Goal: Transaction & Acquisition: Purchase product/service

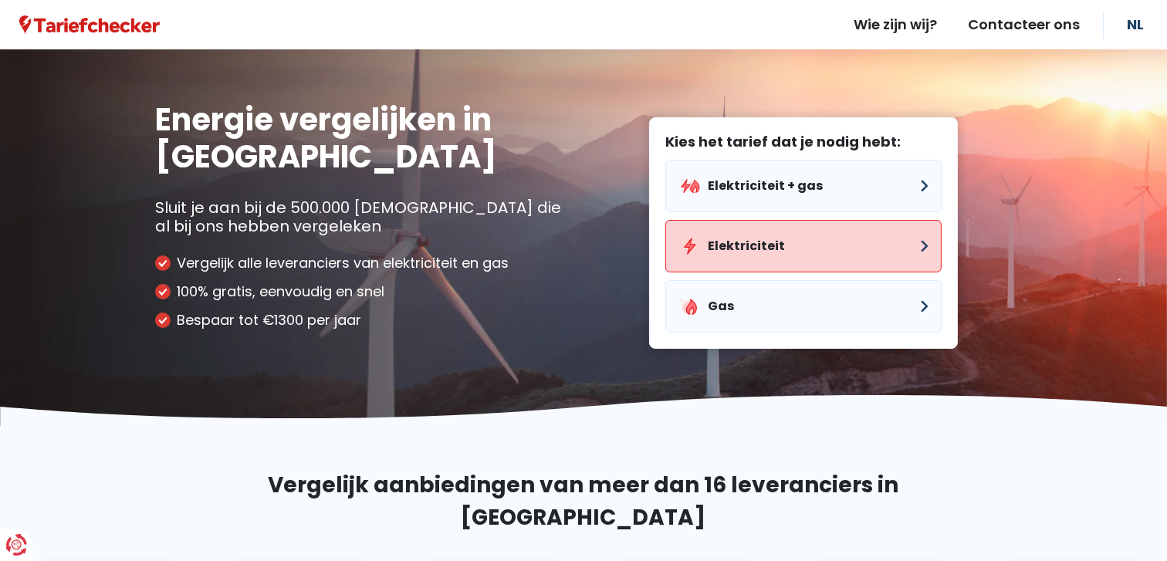
click at [739, 245] on button "Elektriciteit" at bounding box center [803, 246] width 276 height 52
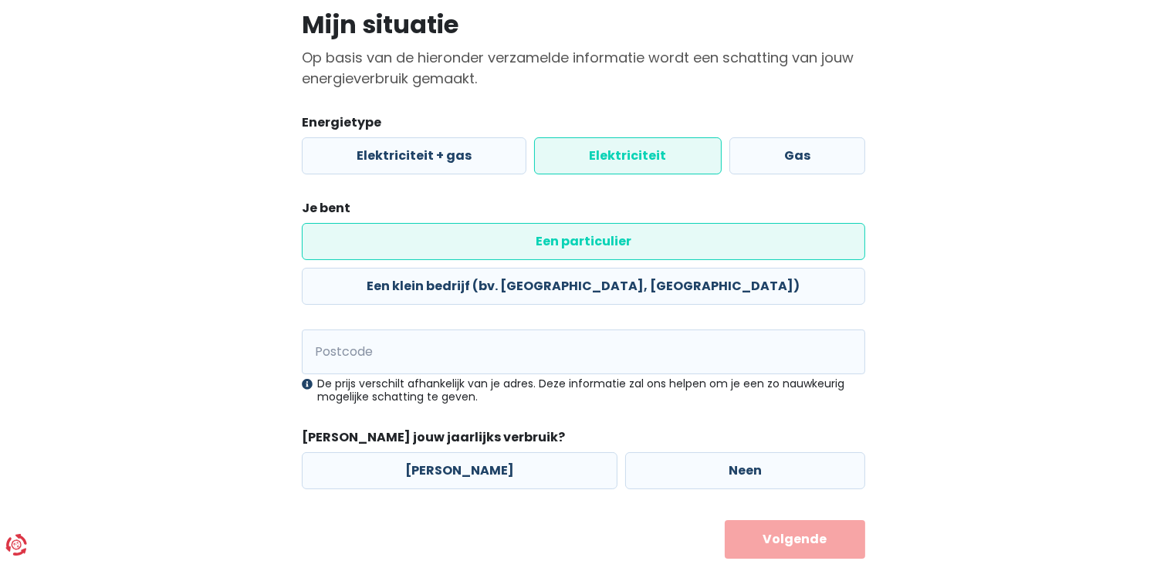
scroll to position [120, 0]
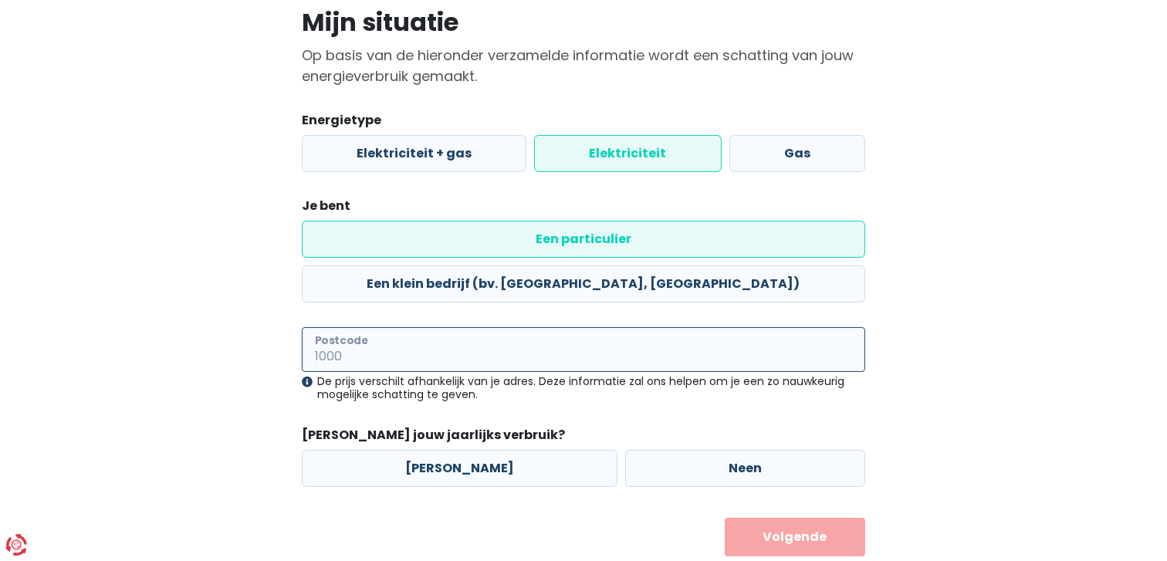
click at [374, 327] on input "Postcode" at bounding box center [583, 349] width 563 height 45
type input "2560"
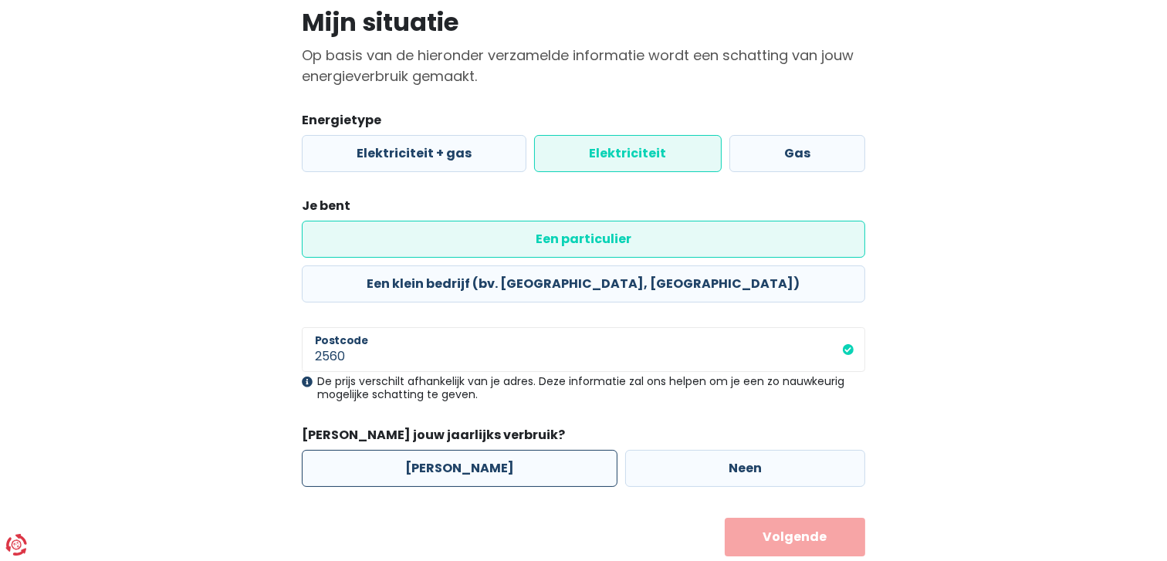
click at [440, 450] on label "[PERSON_NAME]" at bounding box center [460, 468] width 316 height 37
click at [440, 450] on input "[PERSON_NAME]" at bounding box center [460, 468] width 316 height 37
radio input "true"
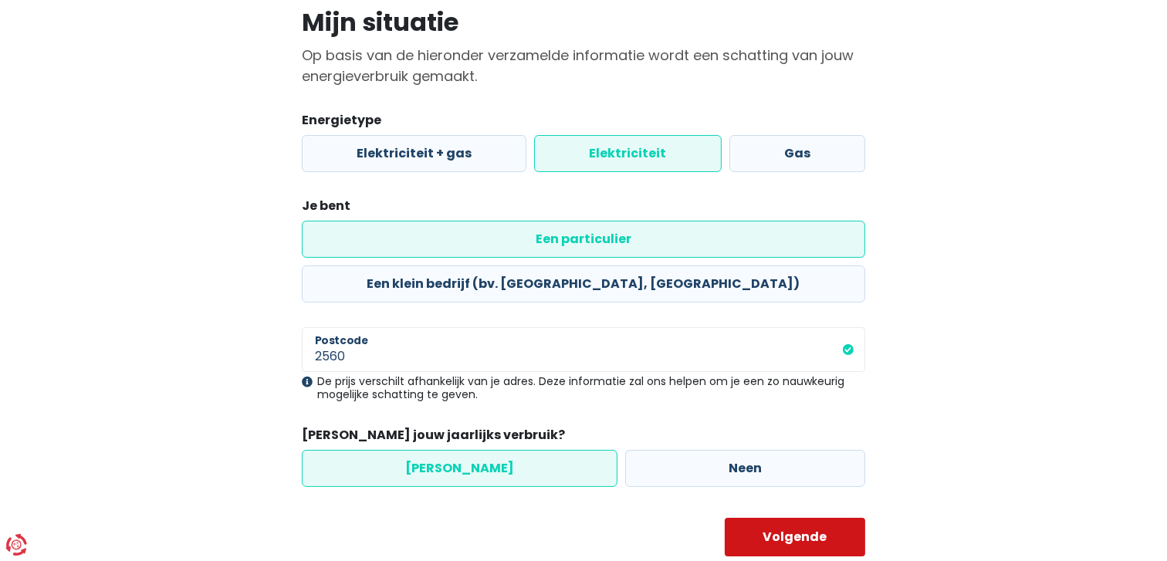
click at [778, 518] on button "Volgende" at bounding box center [795, 537] width 141 height 39
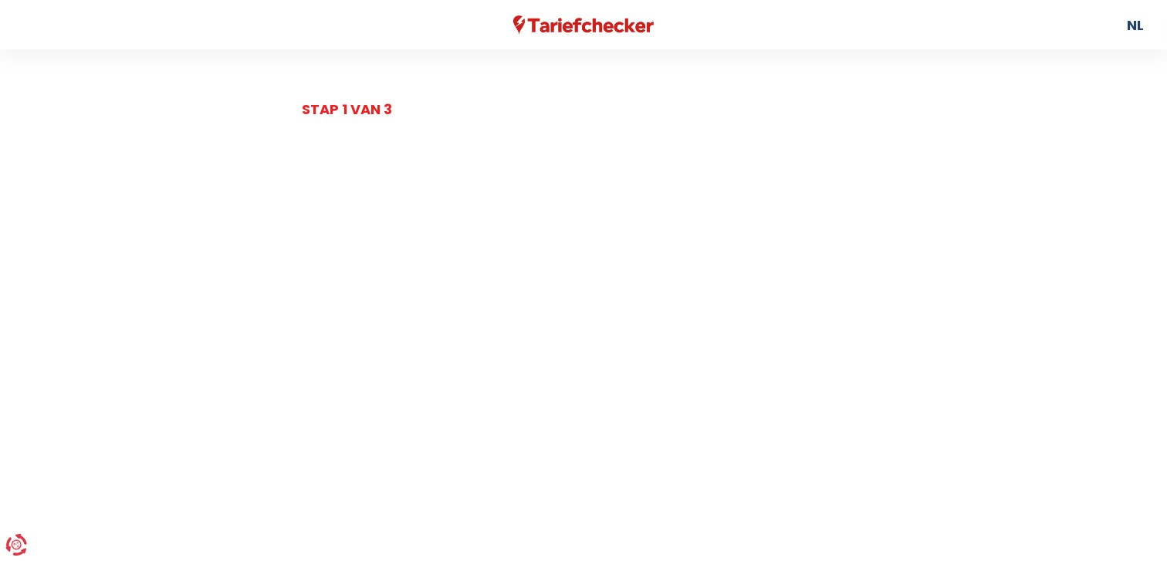
select select
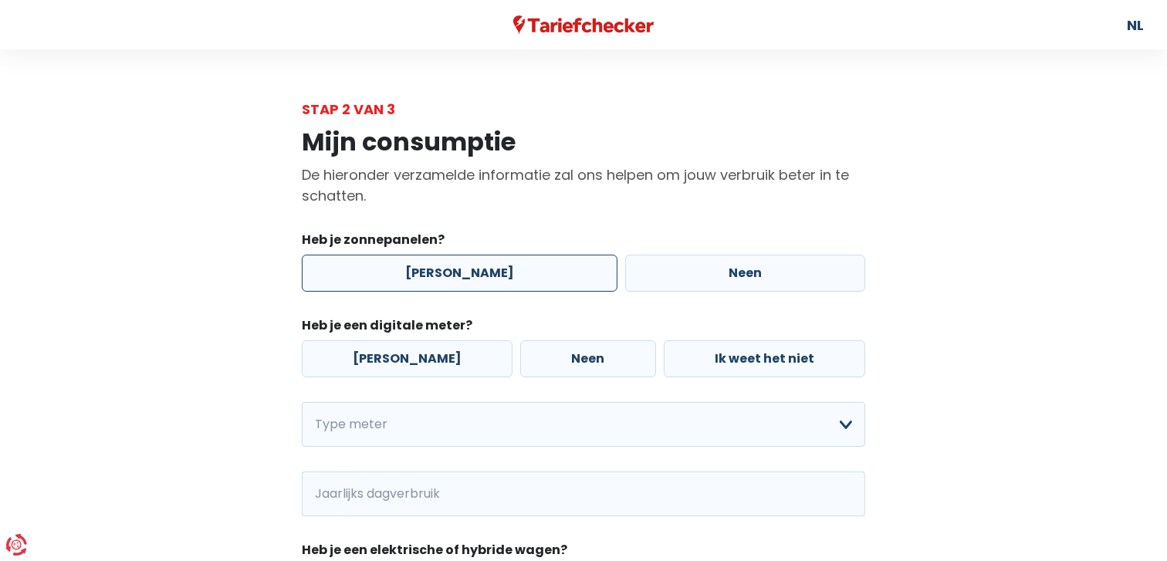
click at [432, 271] on label "[PERSON_NAME]" at bounding box center [460, 273] width 316 height 37
click at [432, 271] on input "[PERSON_NAME]" at bounding box center [460, 273] width 316 height 37
radio input "true"
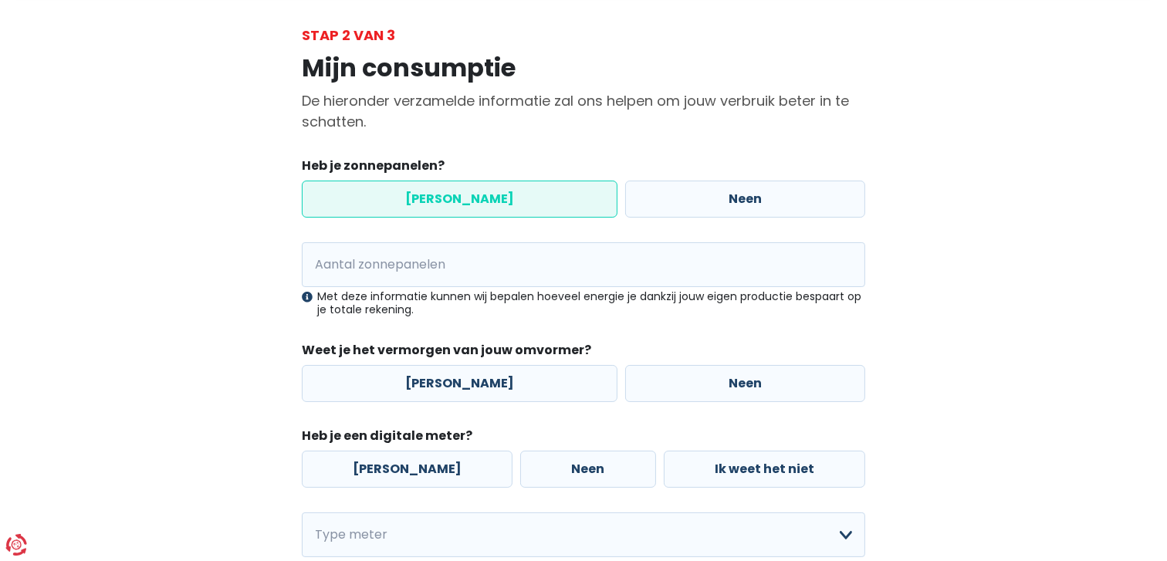
scroll to position [77, 0]
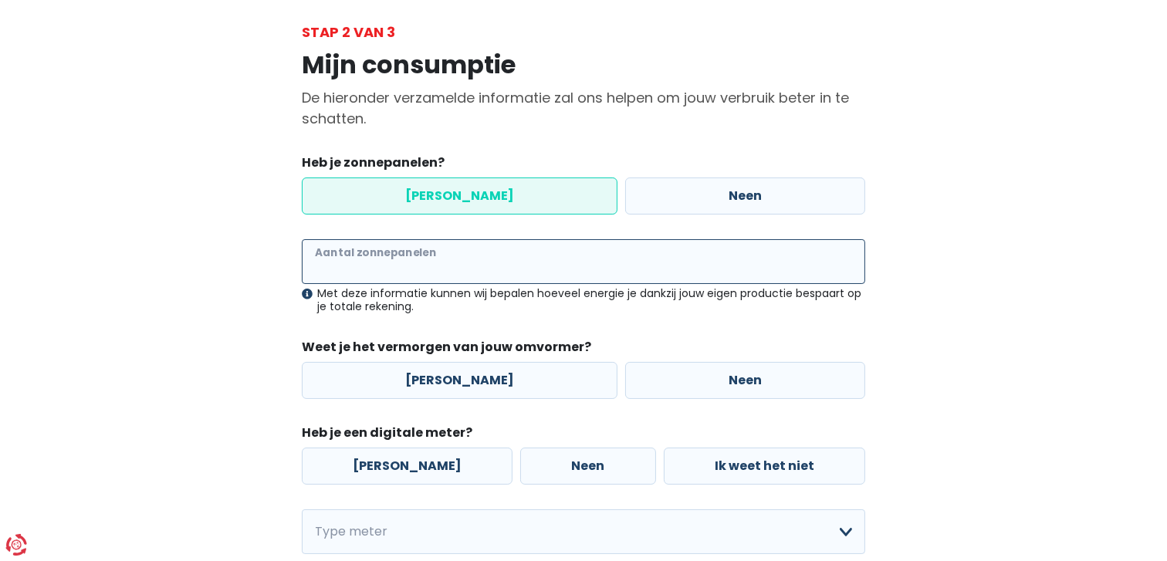
click at [503, 262] on input "Aantal zonnepanelen" at bounding box center [583, 261] width 563 height 45
type input "9"
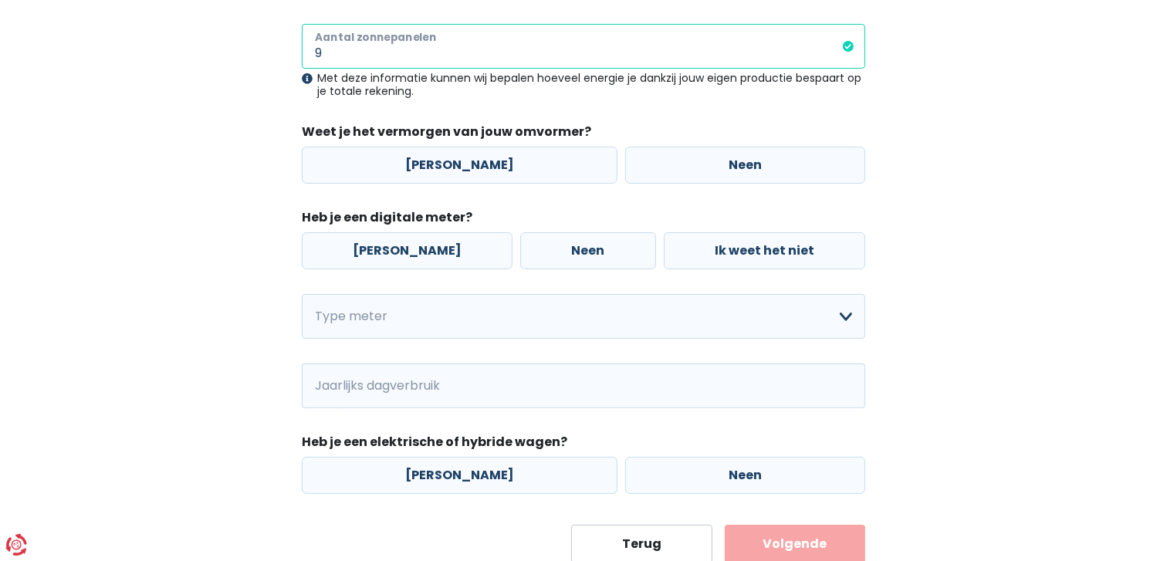
scroll to position [308, 0]
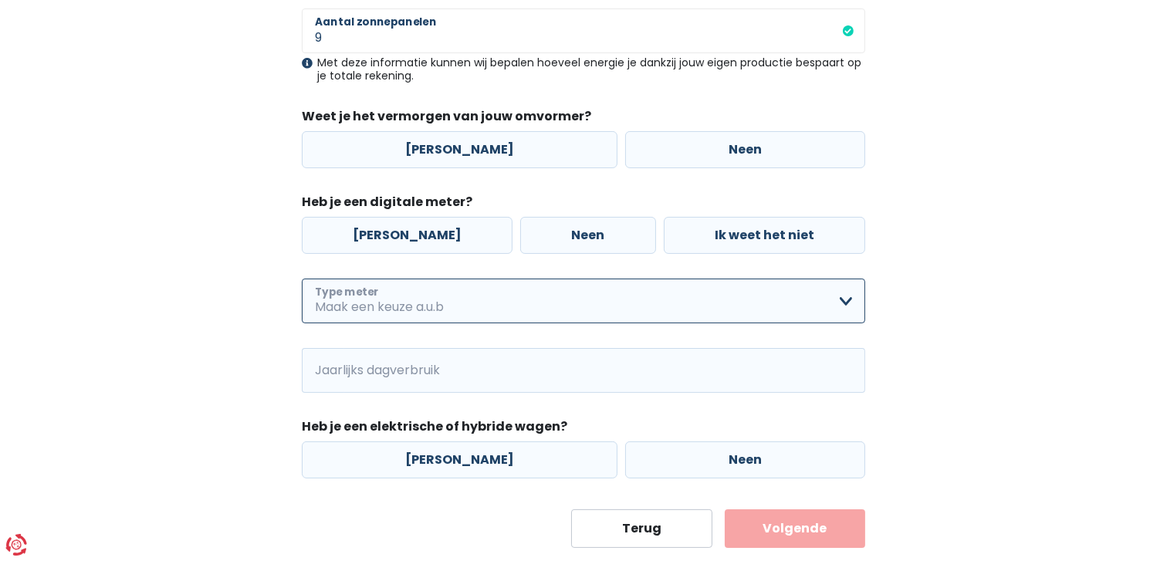
click at [844, 299] on select "Enkelvoudig Tweevoudig Enkelvoudig + uitsluitend nachttarief Tweevoudig + uitsl…" at bounding box center [583, 301] width 563 height 45
select select "day_single_rate"
click at [302, 279] on select "Enkelvoudig Tweevoudig Enkelvoudig + uitsluitend nachttarief Tweevoudig + uitsl…" at bounding box center [583, 301] width 563 height 45
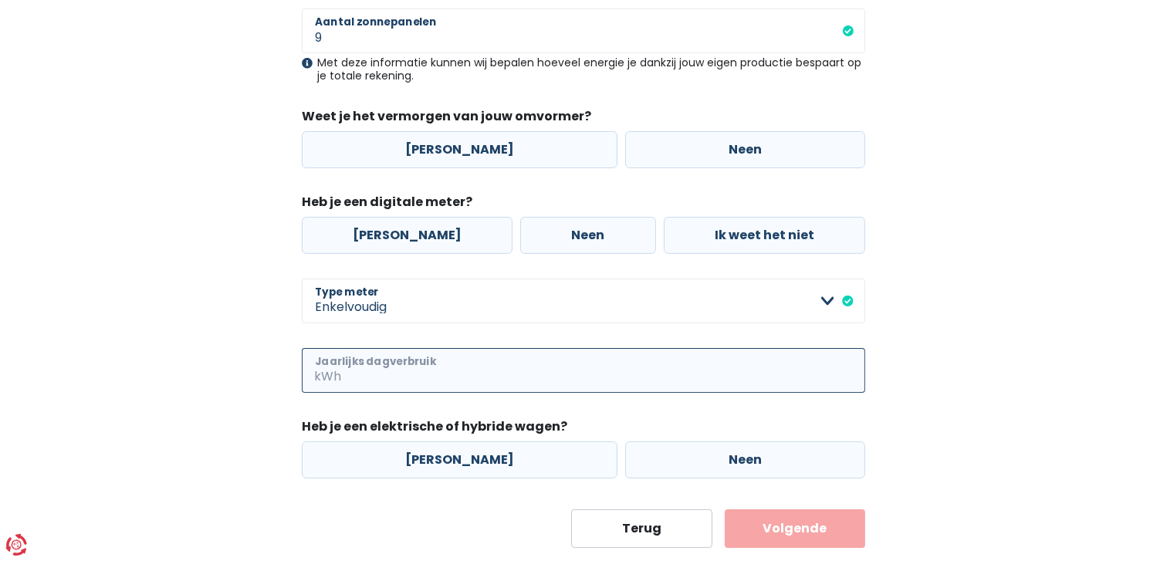
click at [413, 369] on input "Jaarlijks dagverbruik" at bounding box center [604, 370] width 521 height 45
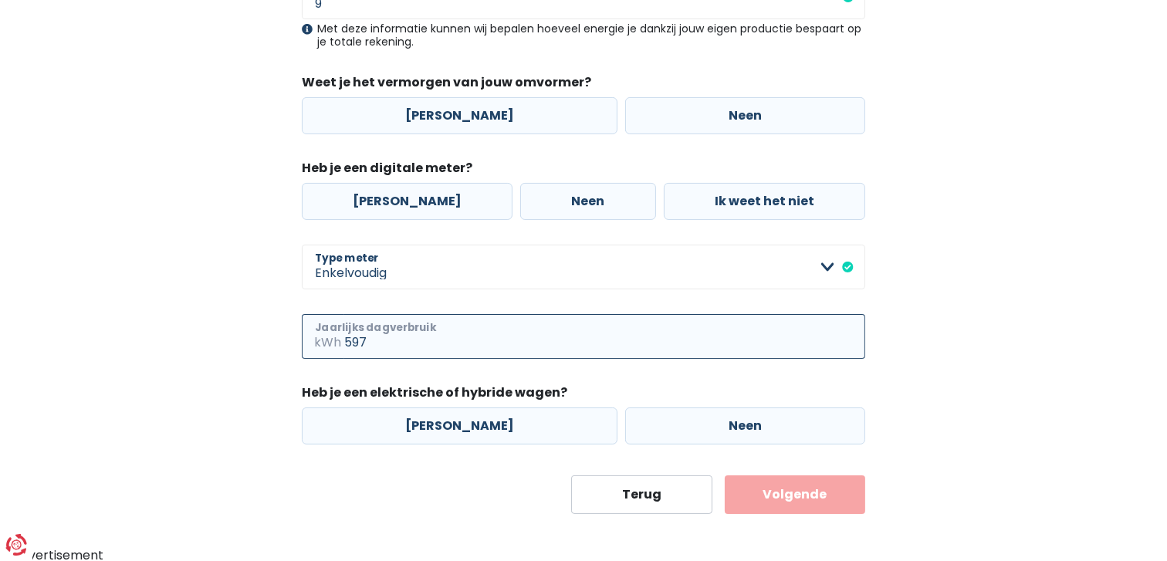
scroll to position [344, 0]
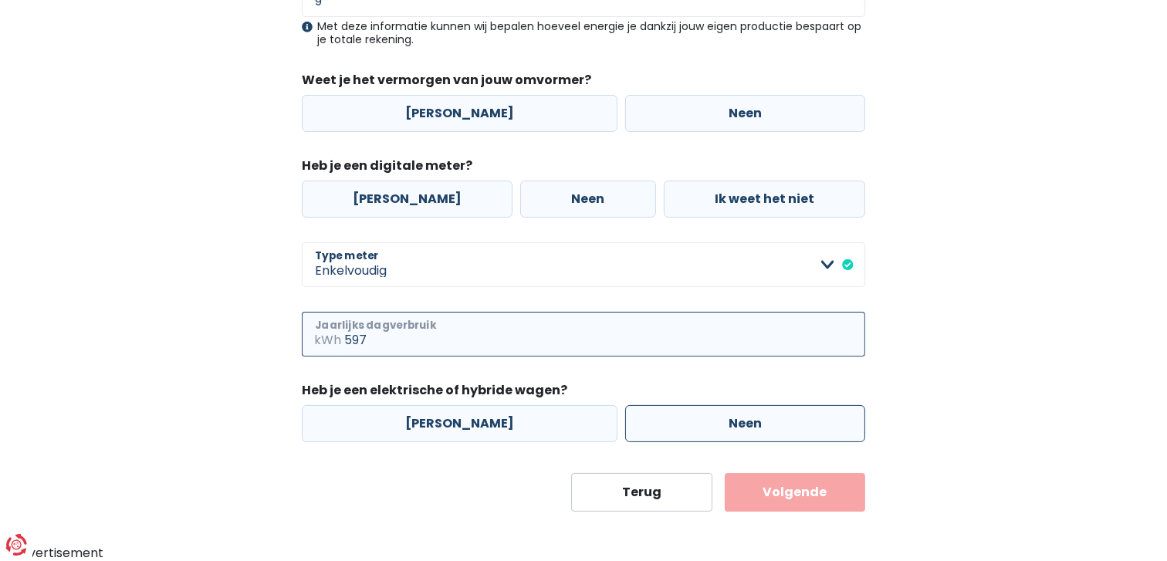
type input "597"
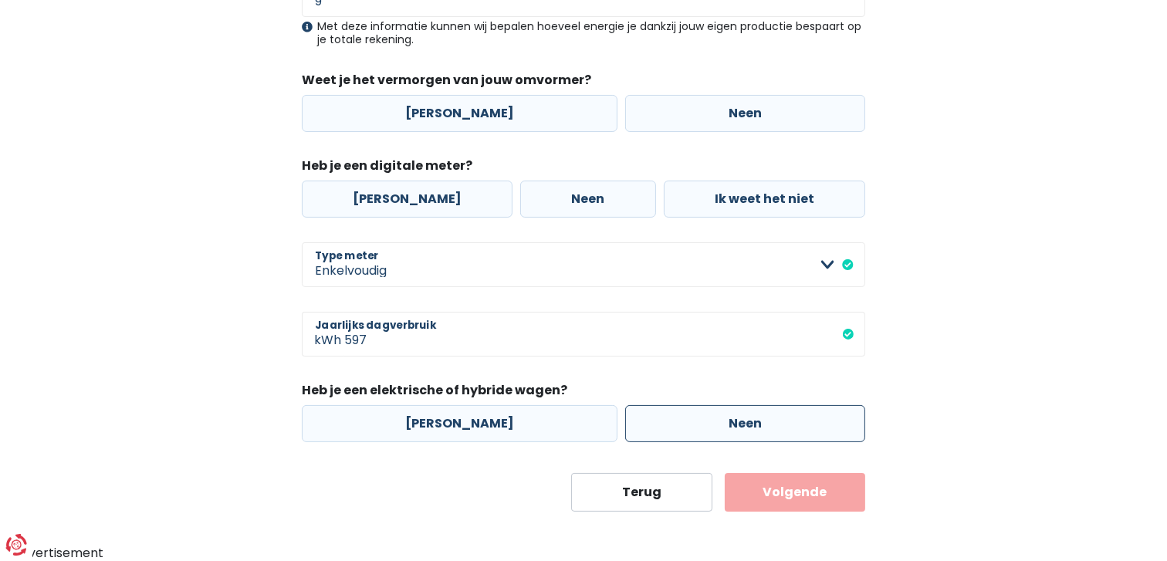
click at [720, 421] on label "Neen" at bounding box center [745, 423] width 240 height 37
click at [720, 421] on input "Neen" at bounding box center [745, 423] width 240 height 37
radio input "true"
click at [797, 487] on button "Volgende" at bounding box center [795, 492] width 141 height 39
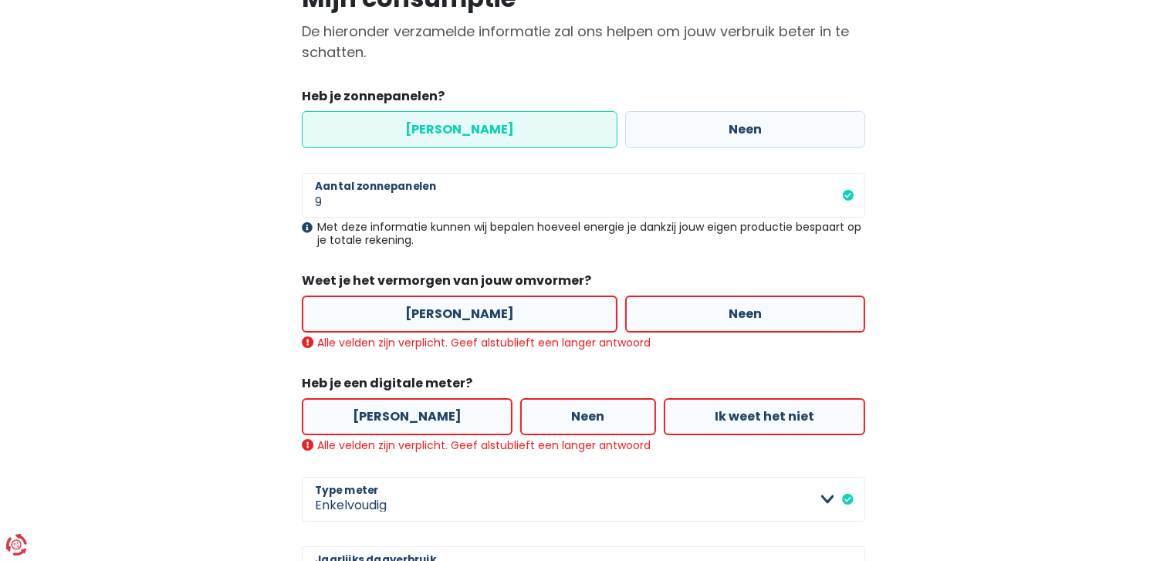
scroll to position [154, 0]
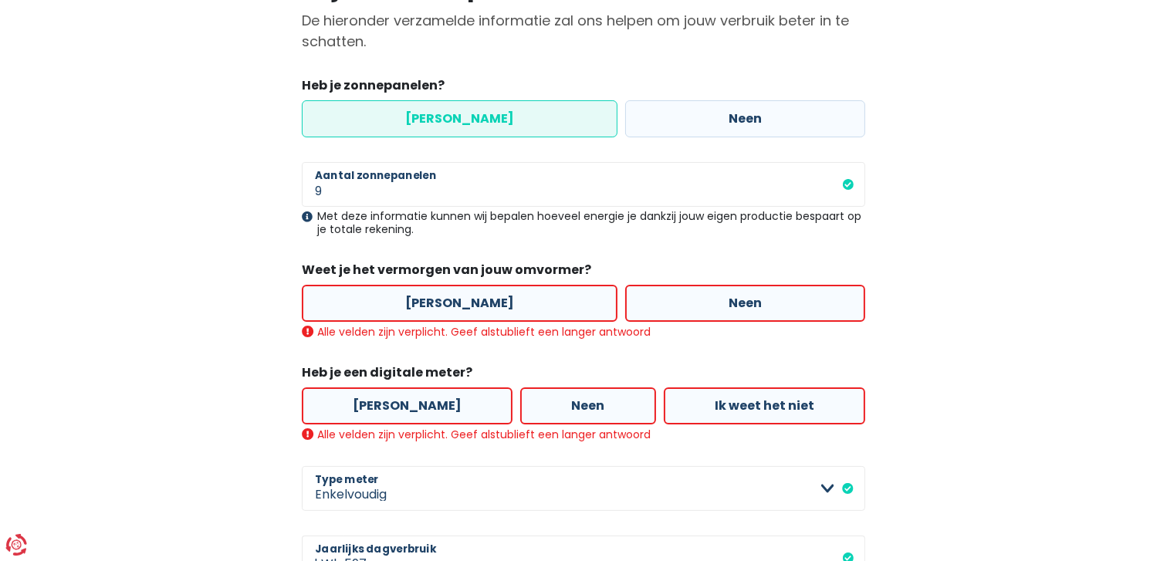
click at [489, 121] on label "[PERSON_NAME]" at bounding box center [460, 118] width 316 height 37
click at [489, 121] on input "[PERSON_NAME]" at bounding box center [460, 118] width 316 height 37
click at [472, 301] on label "[PERSON_NAME]" at bounding box center [460, 303] width 316 height 37
click at [472, 301] on input "[PERSON_NAME]" at bounding box center [460, 303] width 316 height 37
radio input "true"
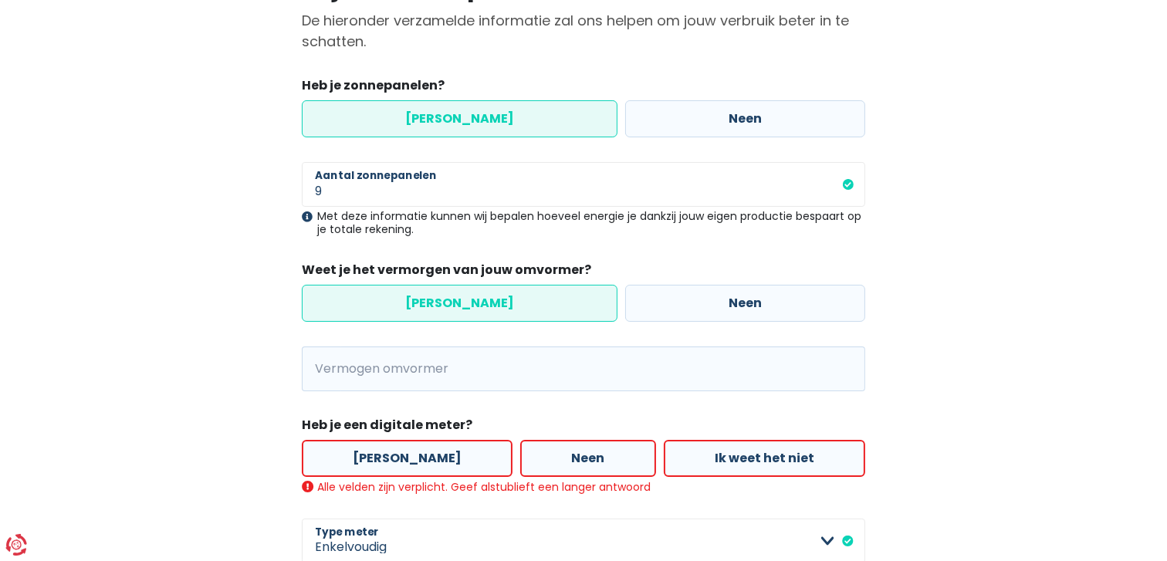
click at [335, 372] on span "kVA" at bounding box center [321, 369] width 39 height 45
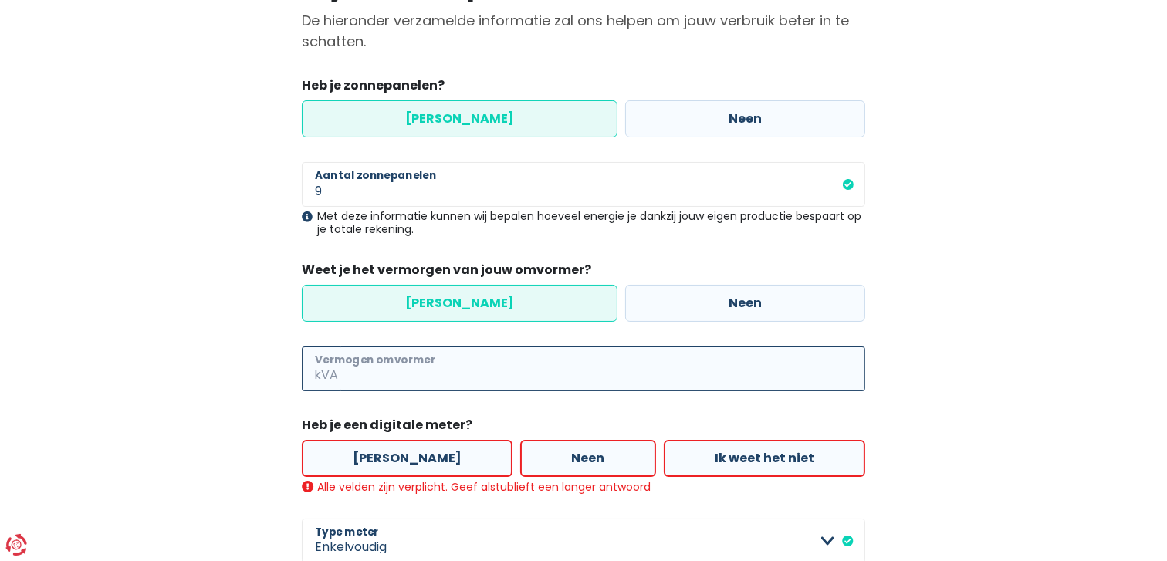
click at [359, 369] on input "Vermogen omvormer" at bounding box center [603, 369] width 524 height 45
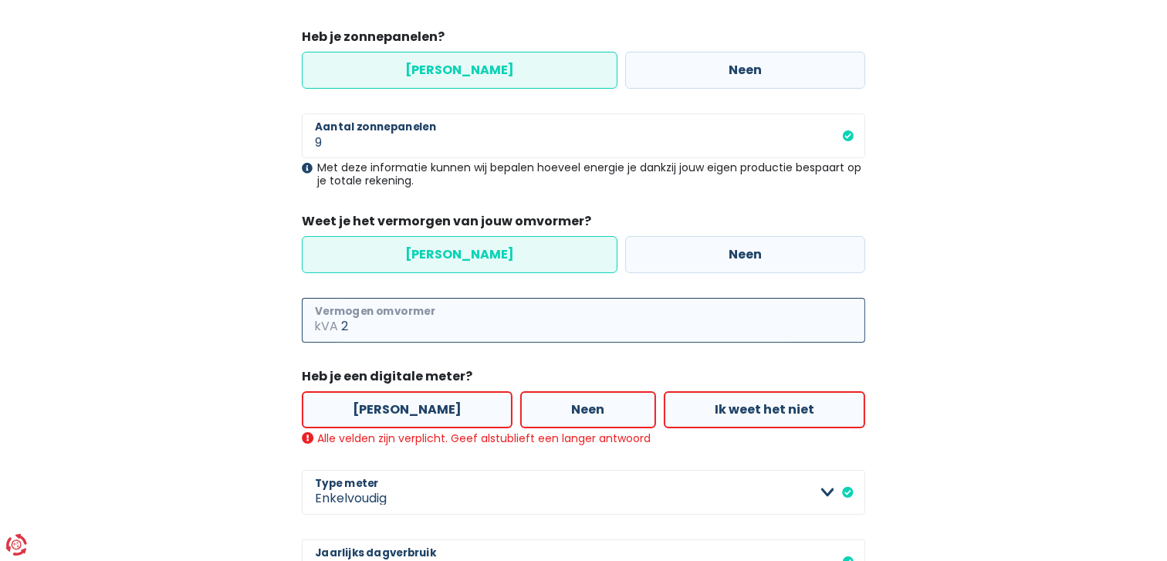
scroll to position [202, 0]
type input "2"
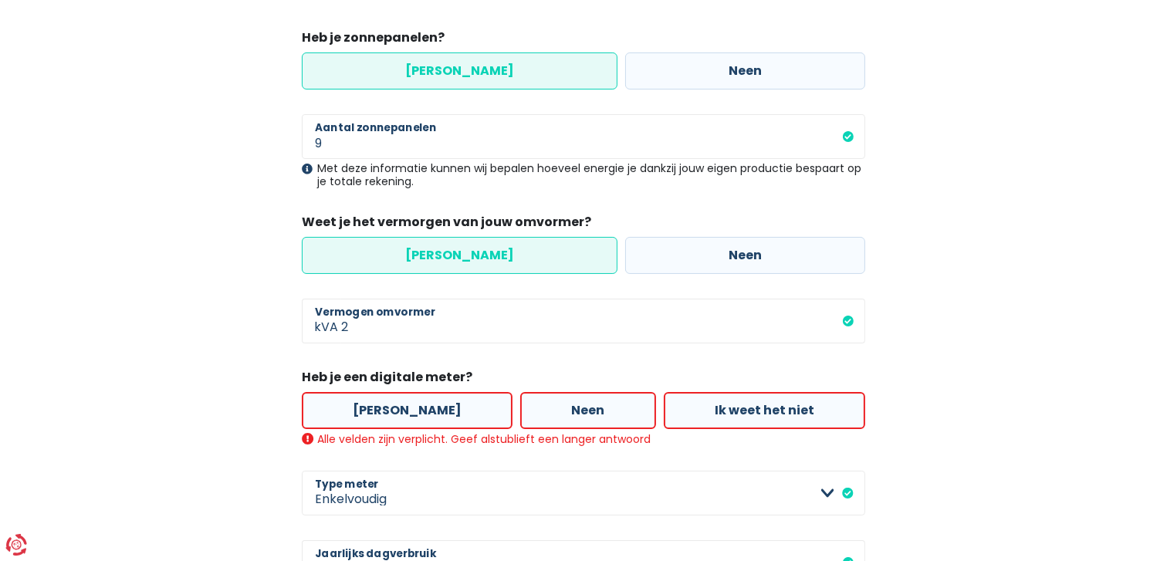
click at [399, 407] on label "[PERSON_NAME]" at bounding box center [407, 410] width 211 height 37
click at [399, 407] on input "[PERSON_NAME]" at bounding box center [407, 410] width 211 height 37
radio input "true"
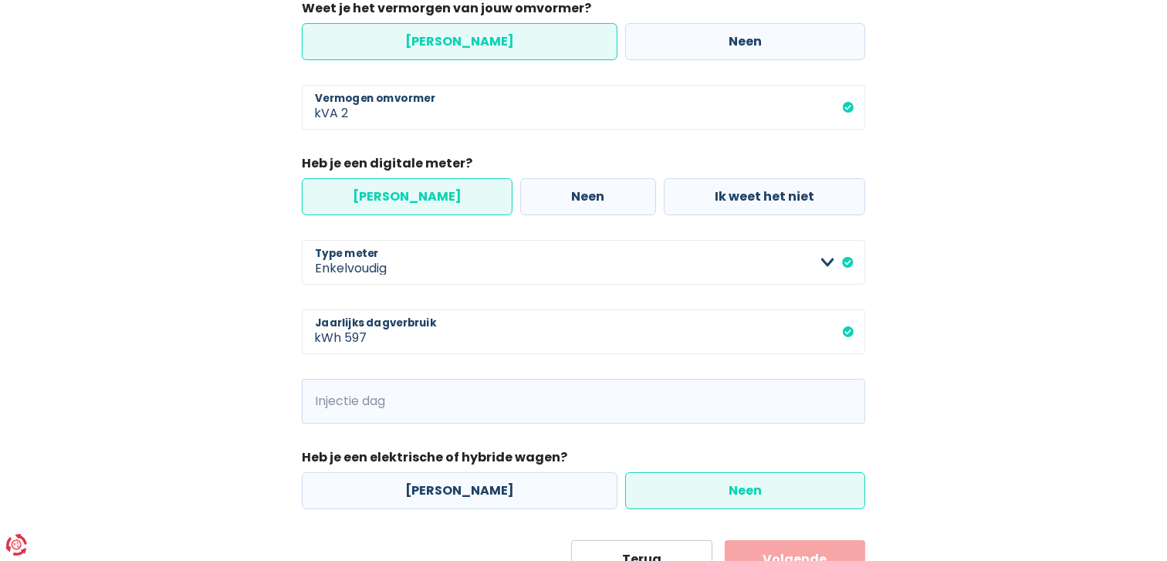
scroll to position [434, 0]
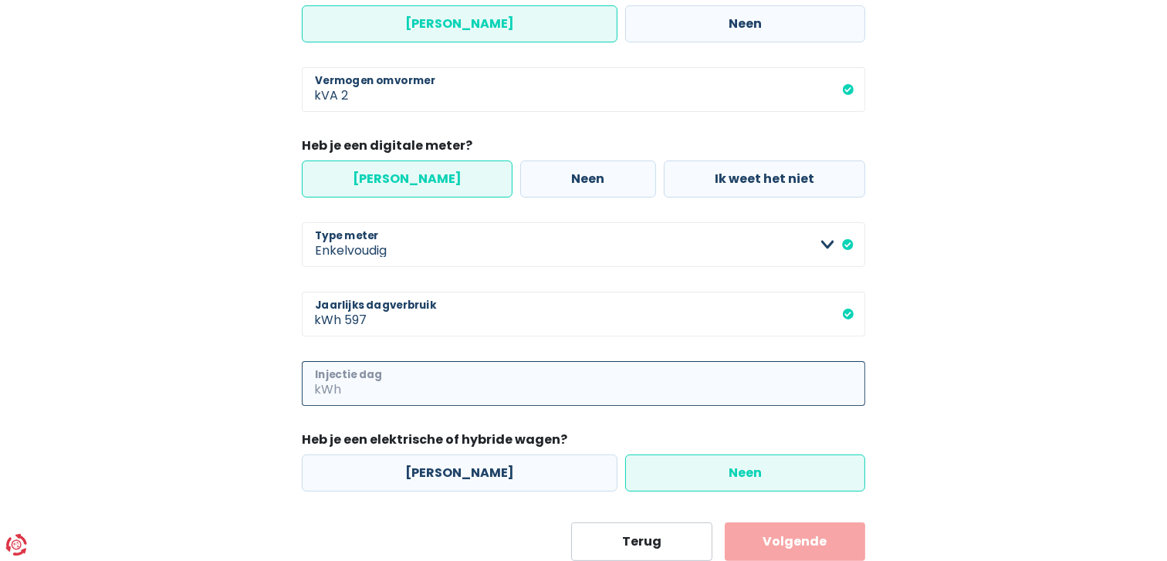
click at [423, 384] on input "Injectie dag" at bounding box center [604, 383] width 521 height 45
